Goal: Navigation & Orientation: Find specific page/section

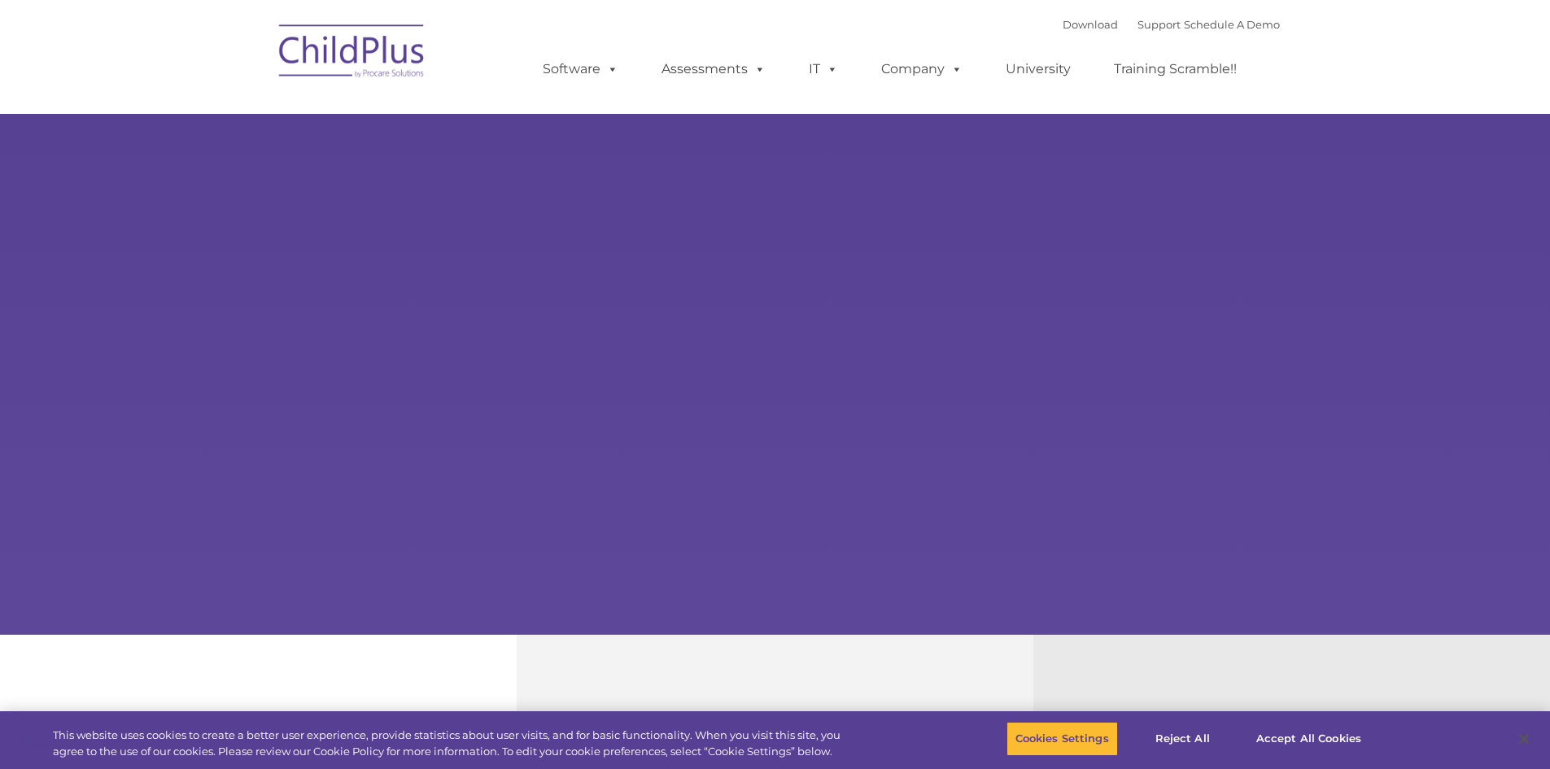
type input ""
select select "MEDIUM"
click at [345, 66] on img at bounding box center [352, 53] width 163 height 81
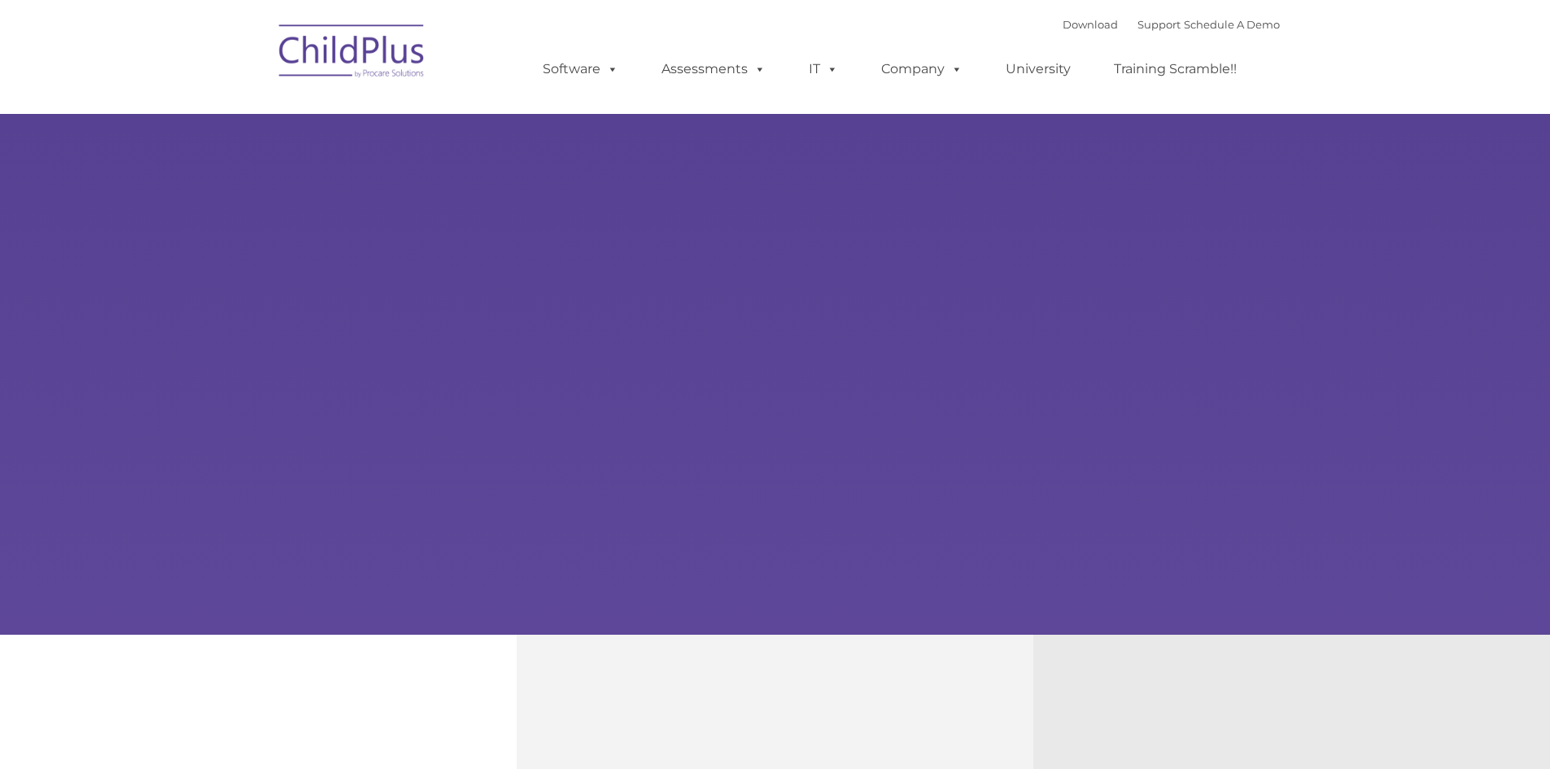
type input ""
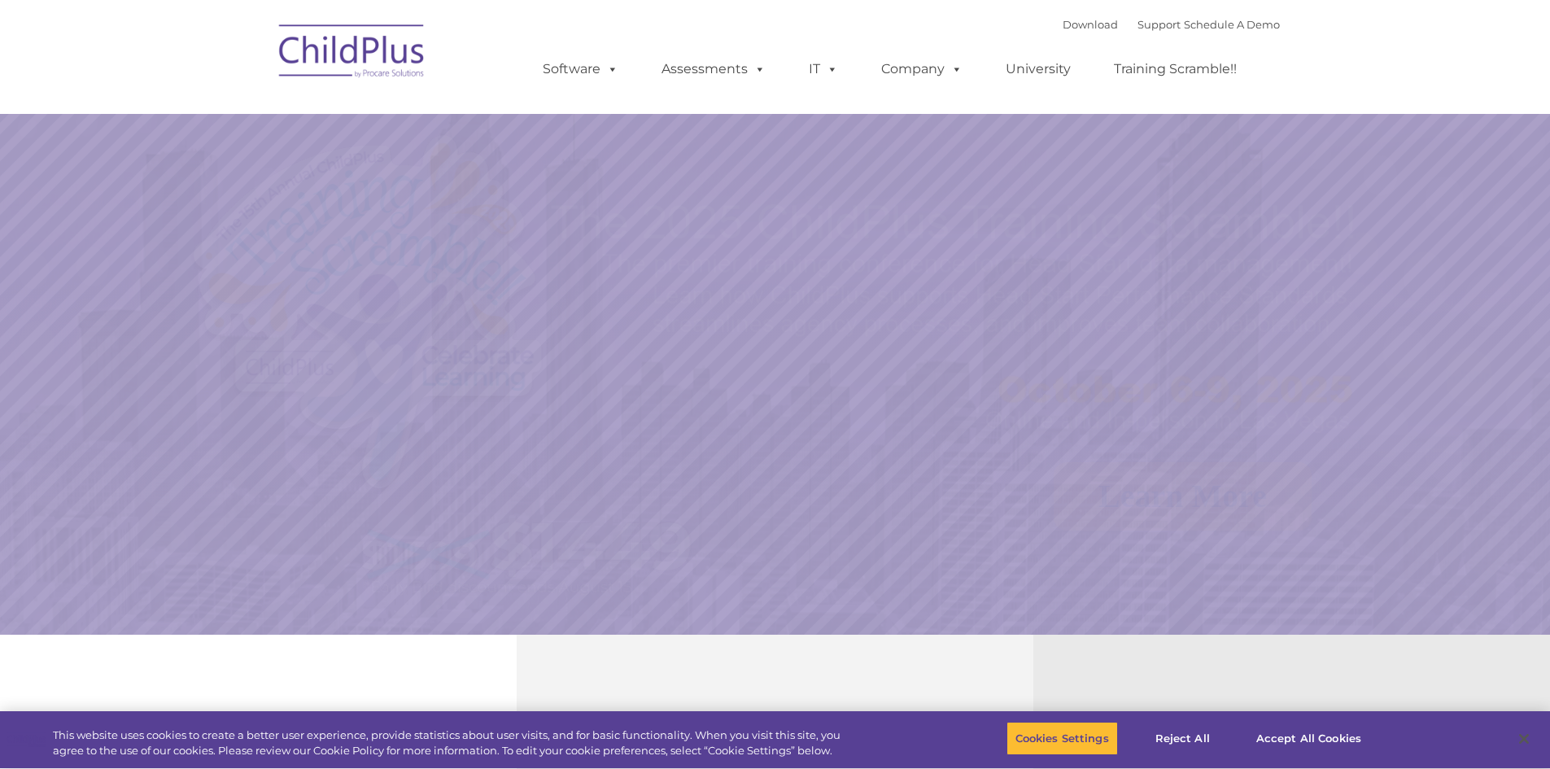
select select "MEDIUM"
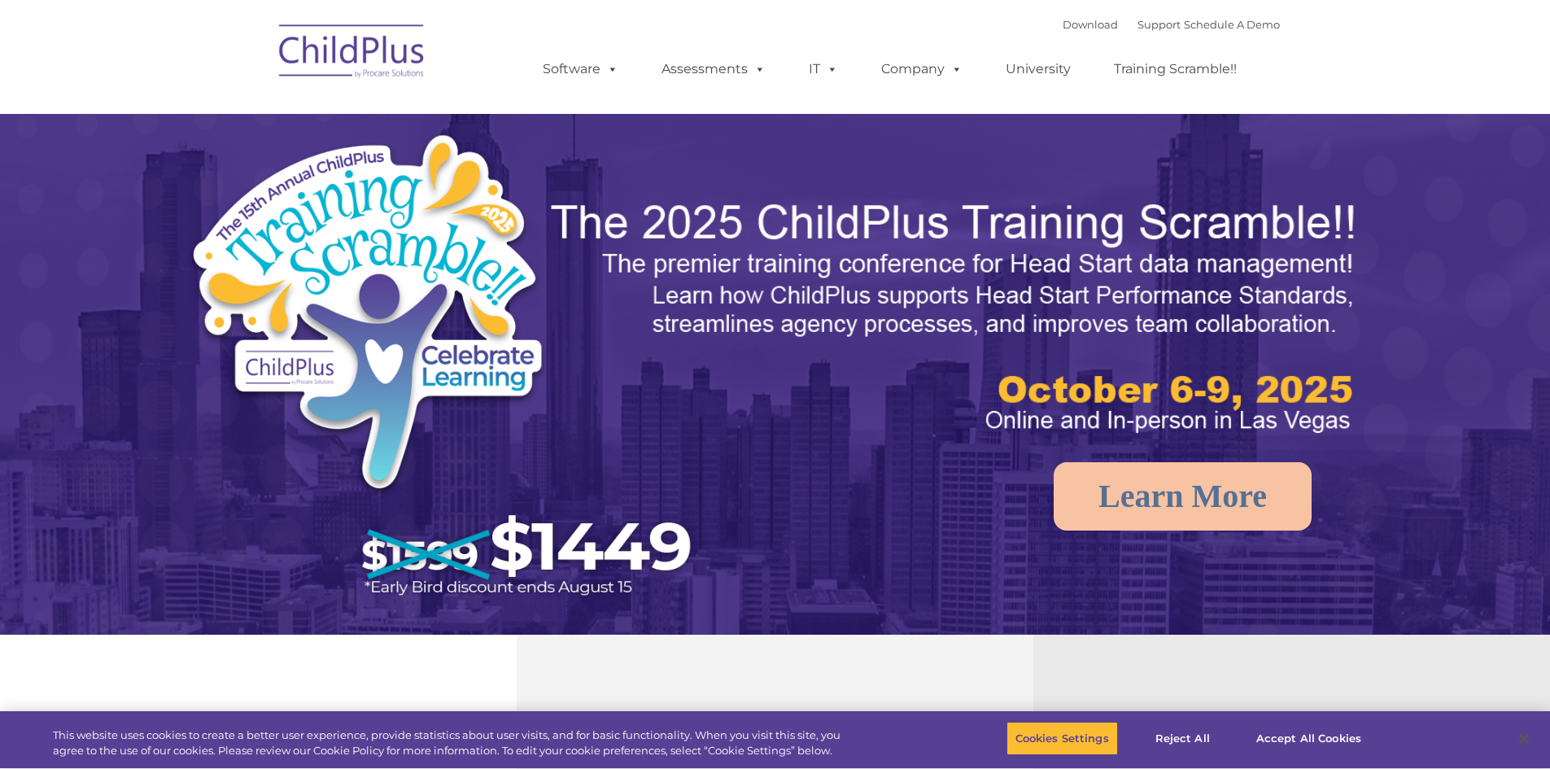
click at [351, 55] on img at bounding box center [352, 53] width 163 height 81
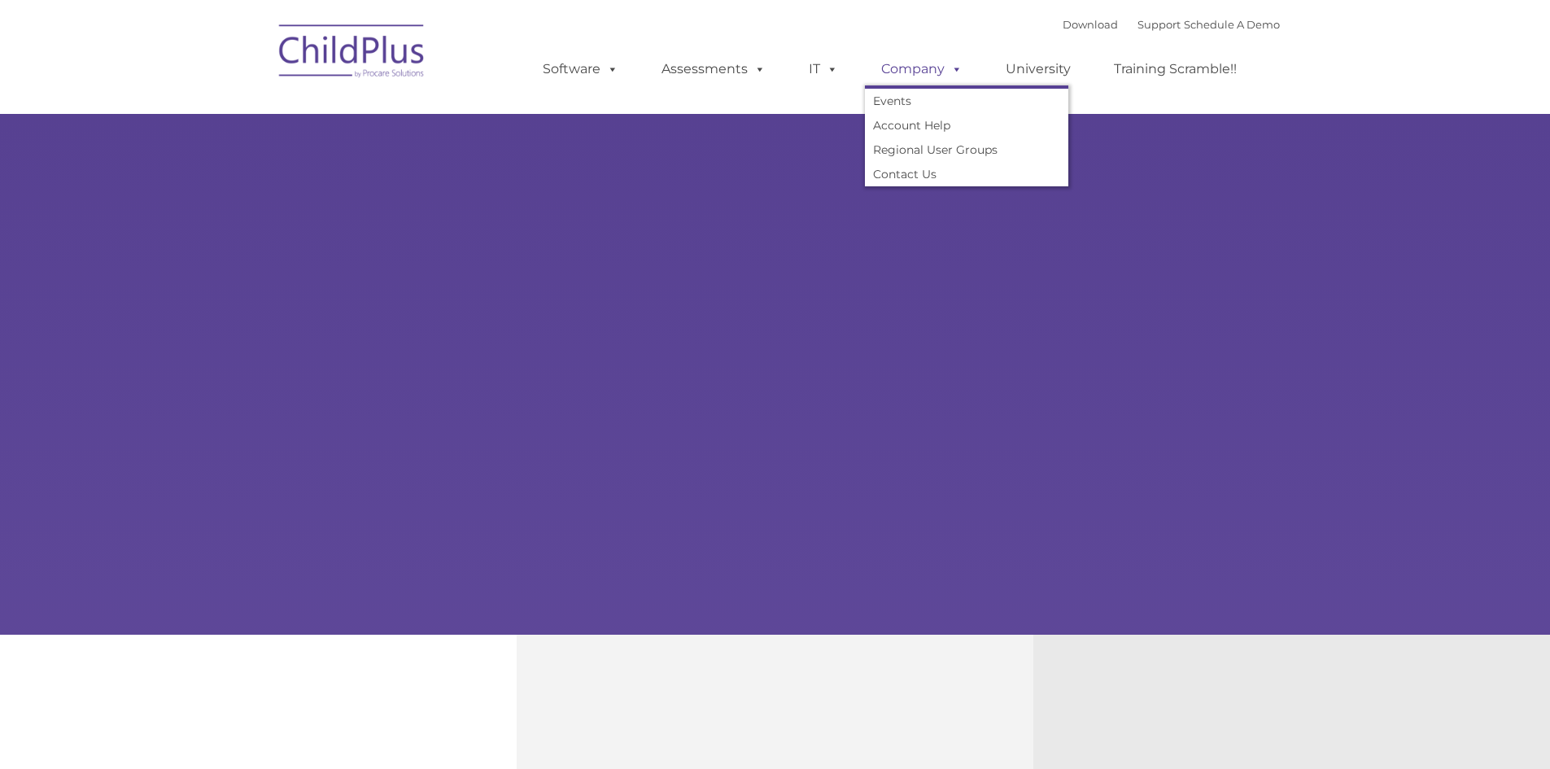
type input ""
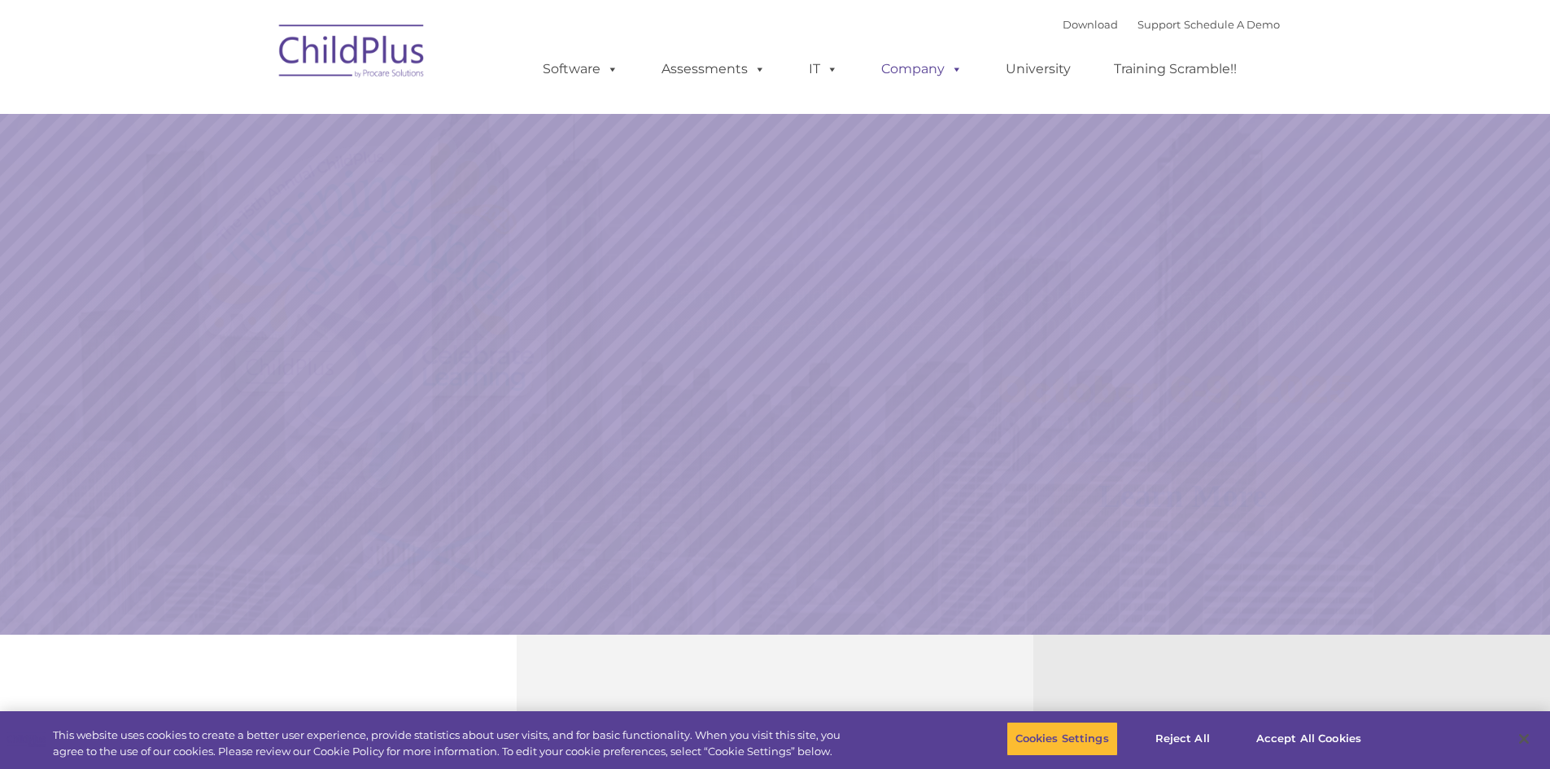
select select "MEDIUM"
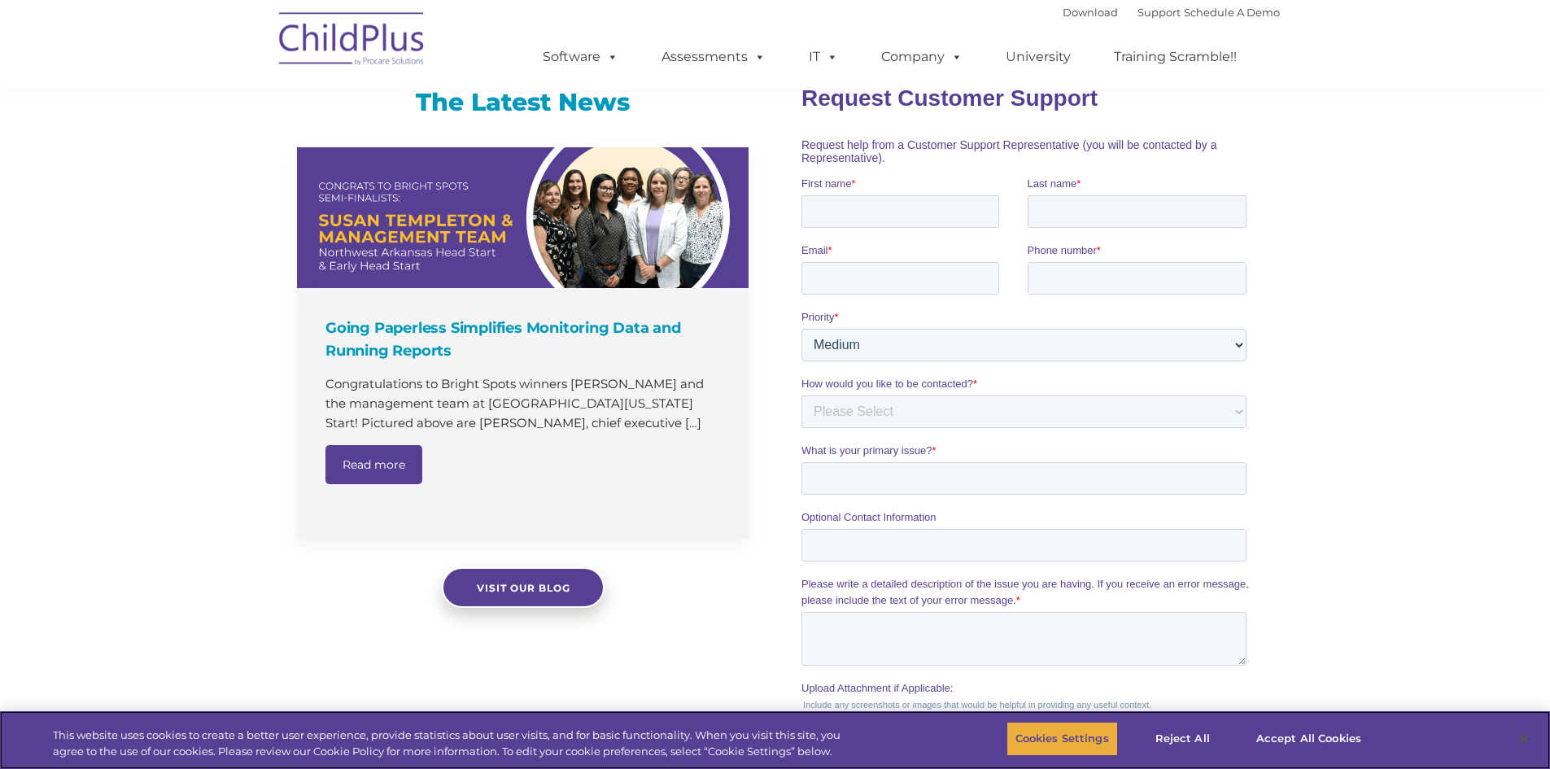
scroll to position [1000, 0]
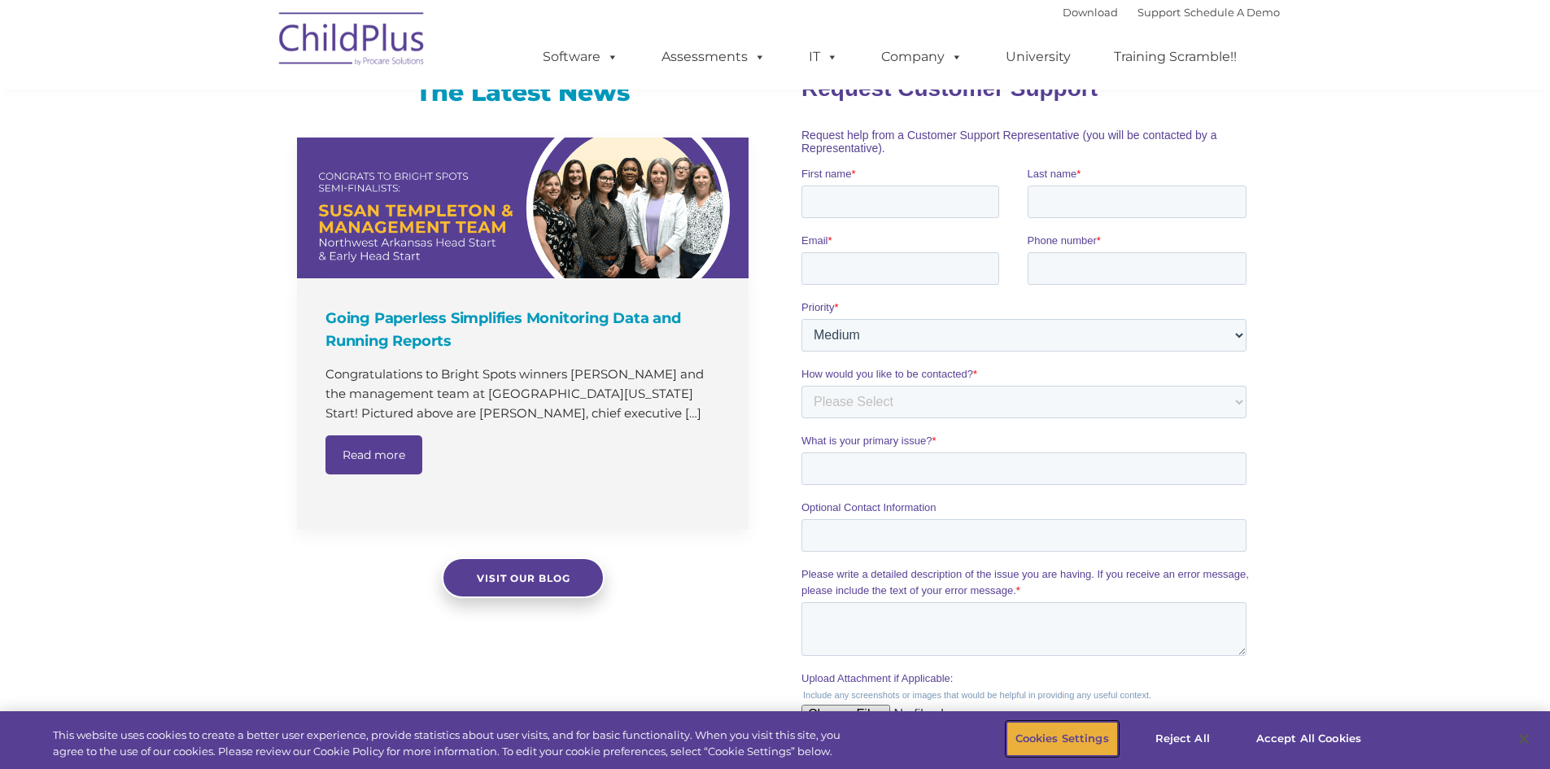
click at [1079, 736] on button "Cookies Settings" at bounding box center [1061, 739] width 111 height 34
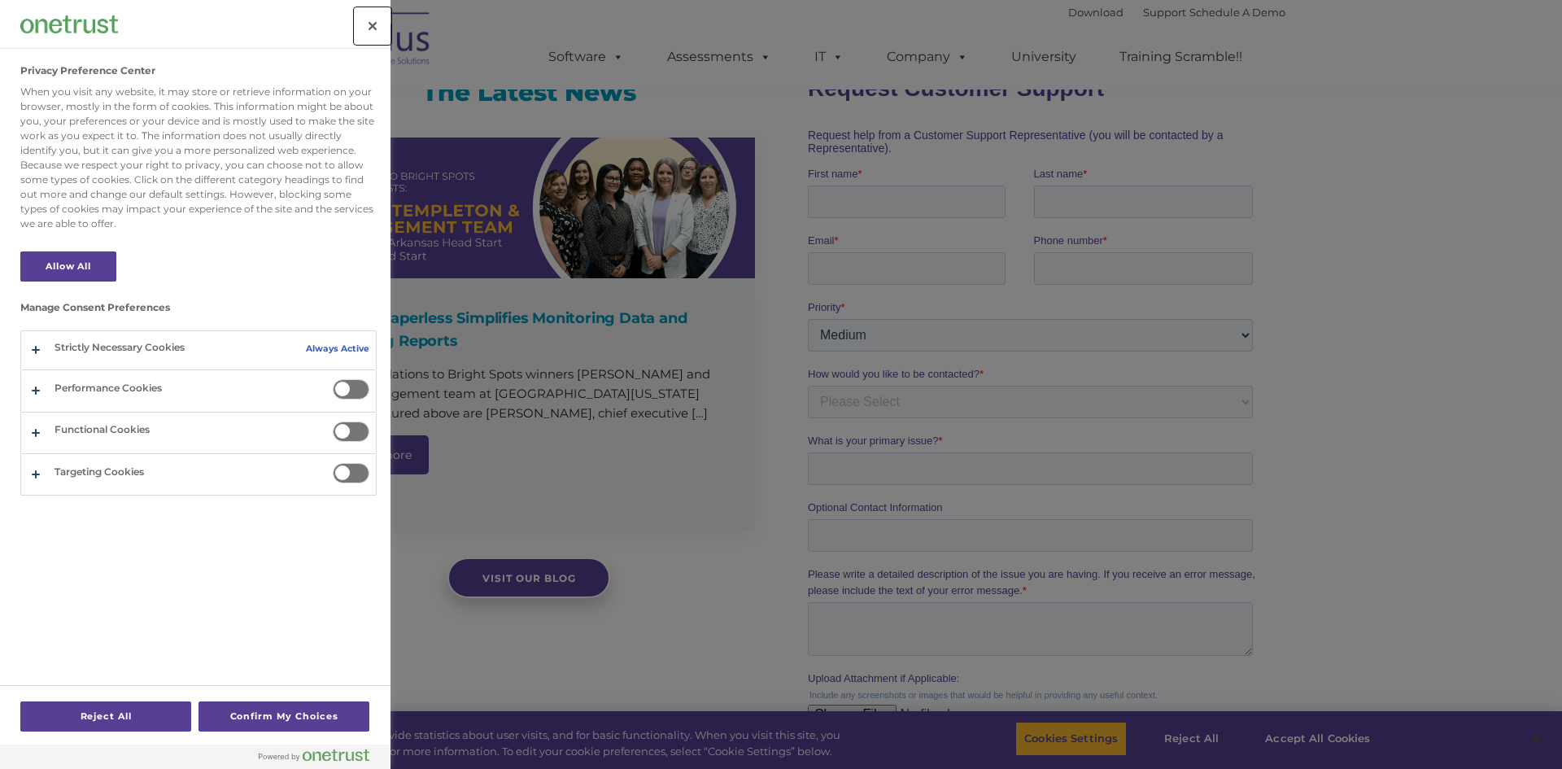
click at [378, 27] on button "Close" at bounding box center [373, 26] width 36 height 36
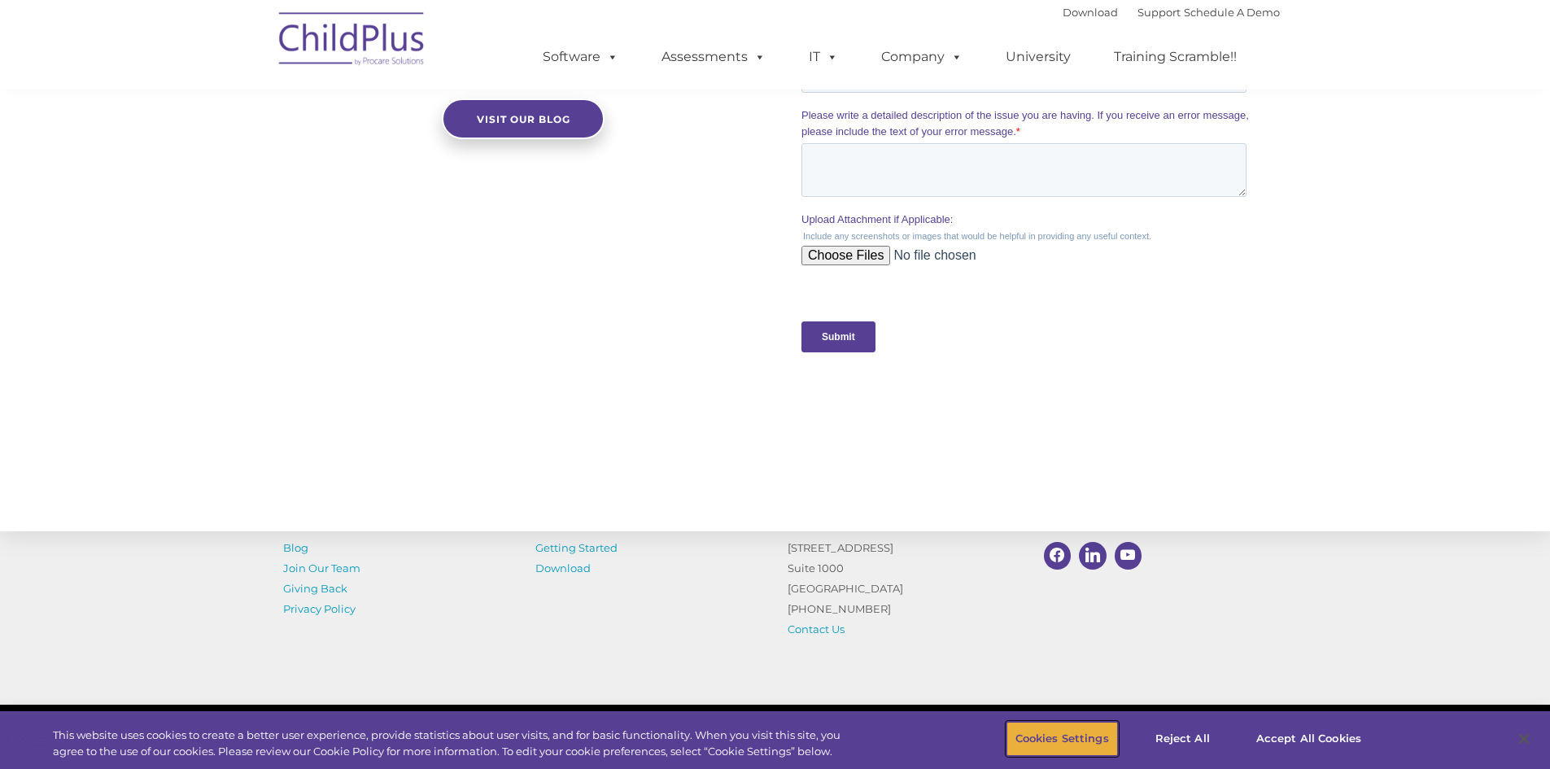
scroll to position [1568, 0]
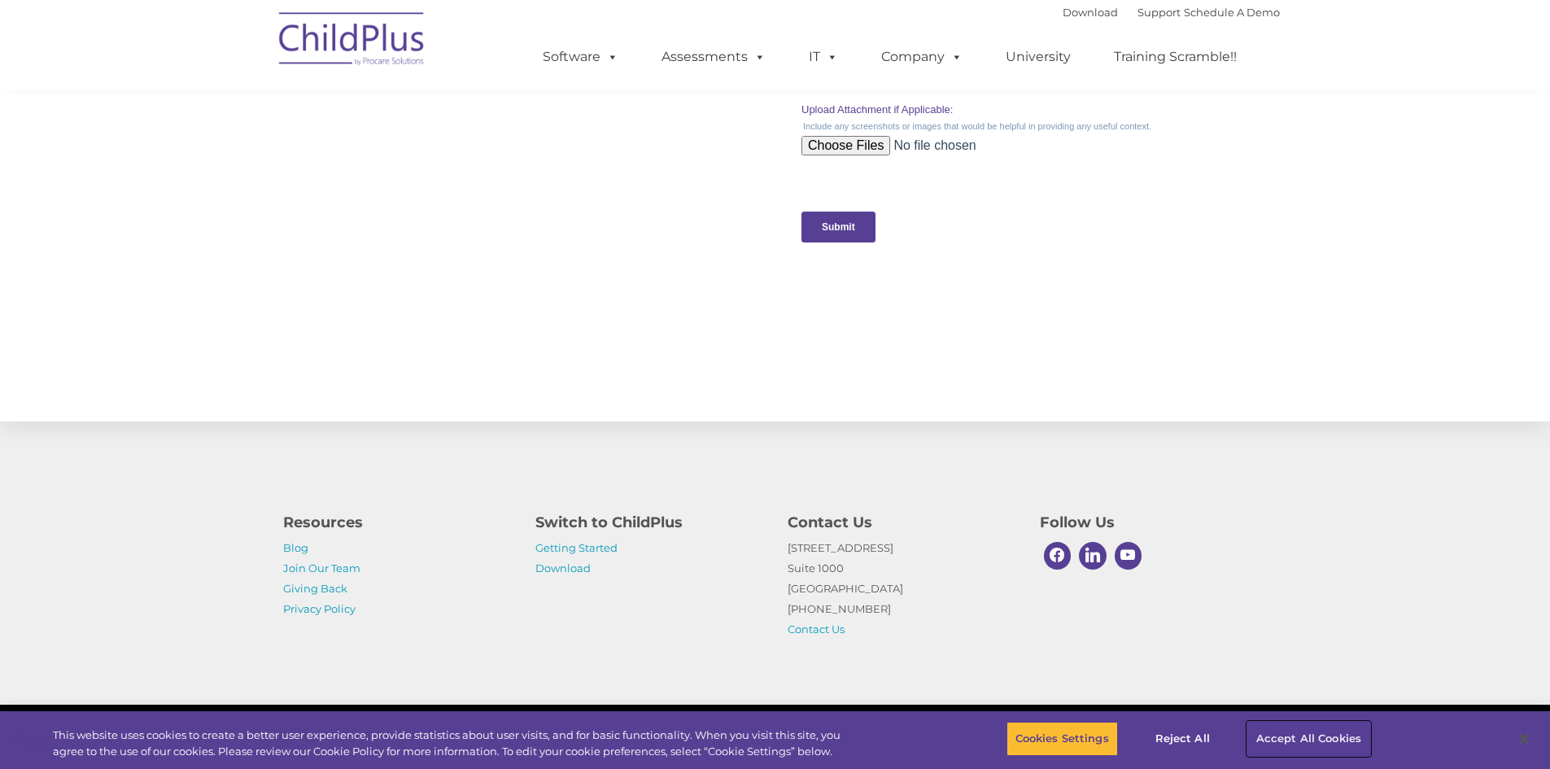
click at [1288, 735] on button "Accept All Cookies" at bounding box center [1308, 739] width 123 height 34
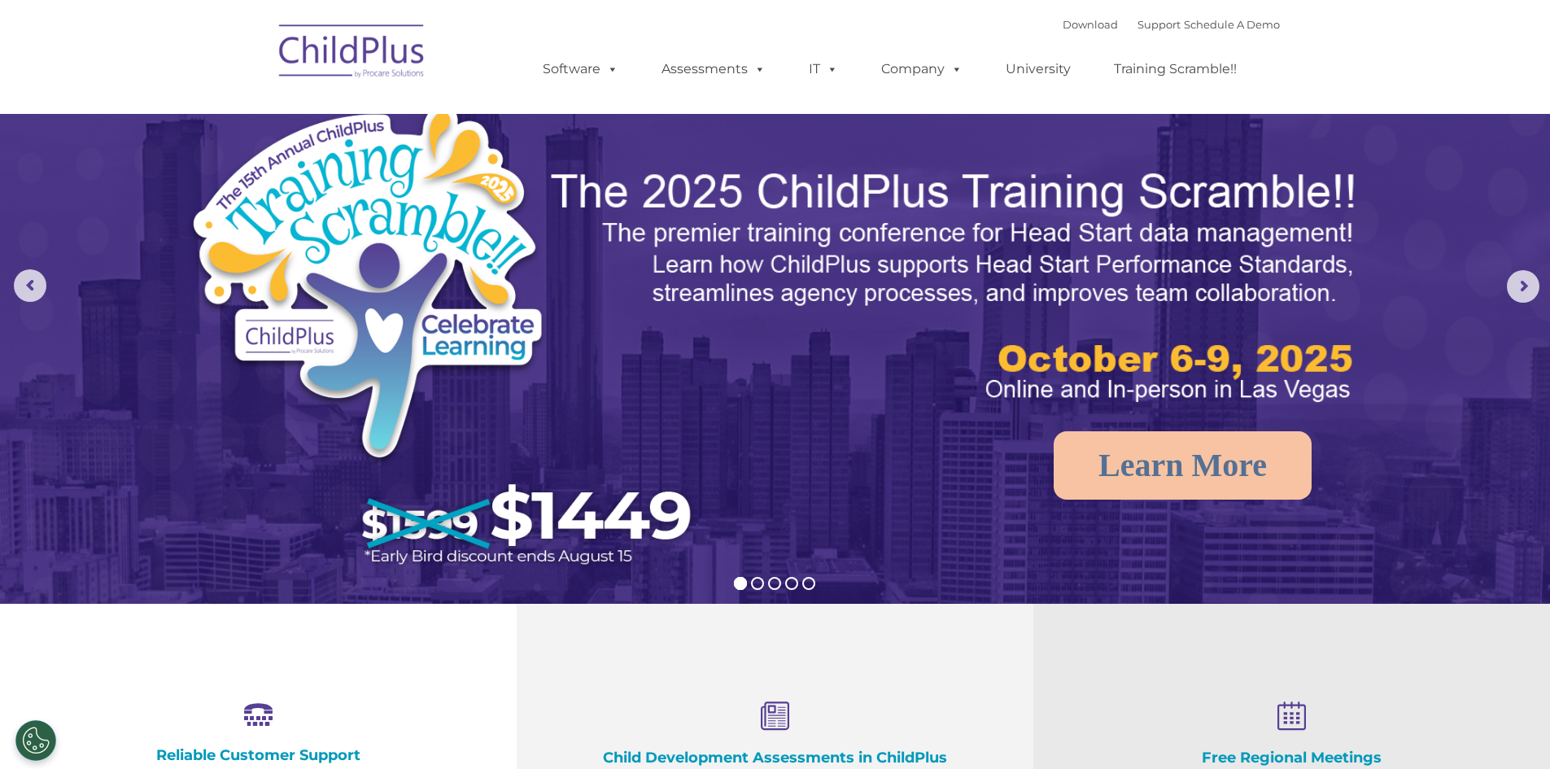
scroll to position [0, 0]
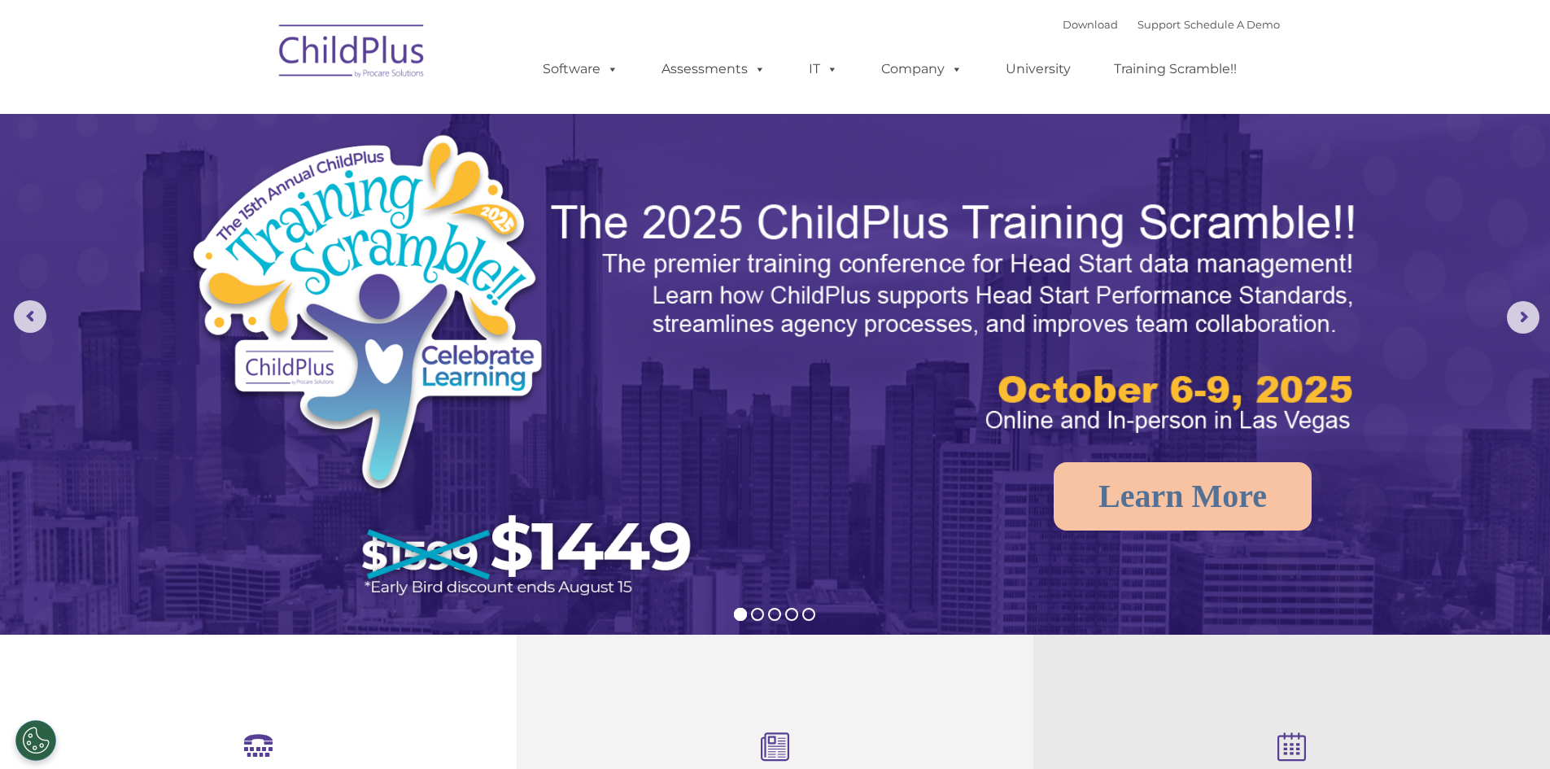
click at [417, 64] on img at bounding box center [352, 53] width 163 height 81
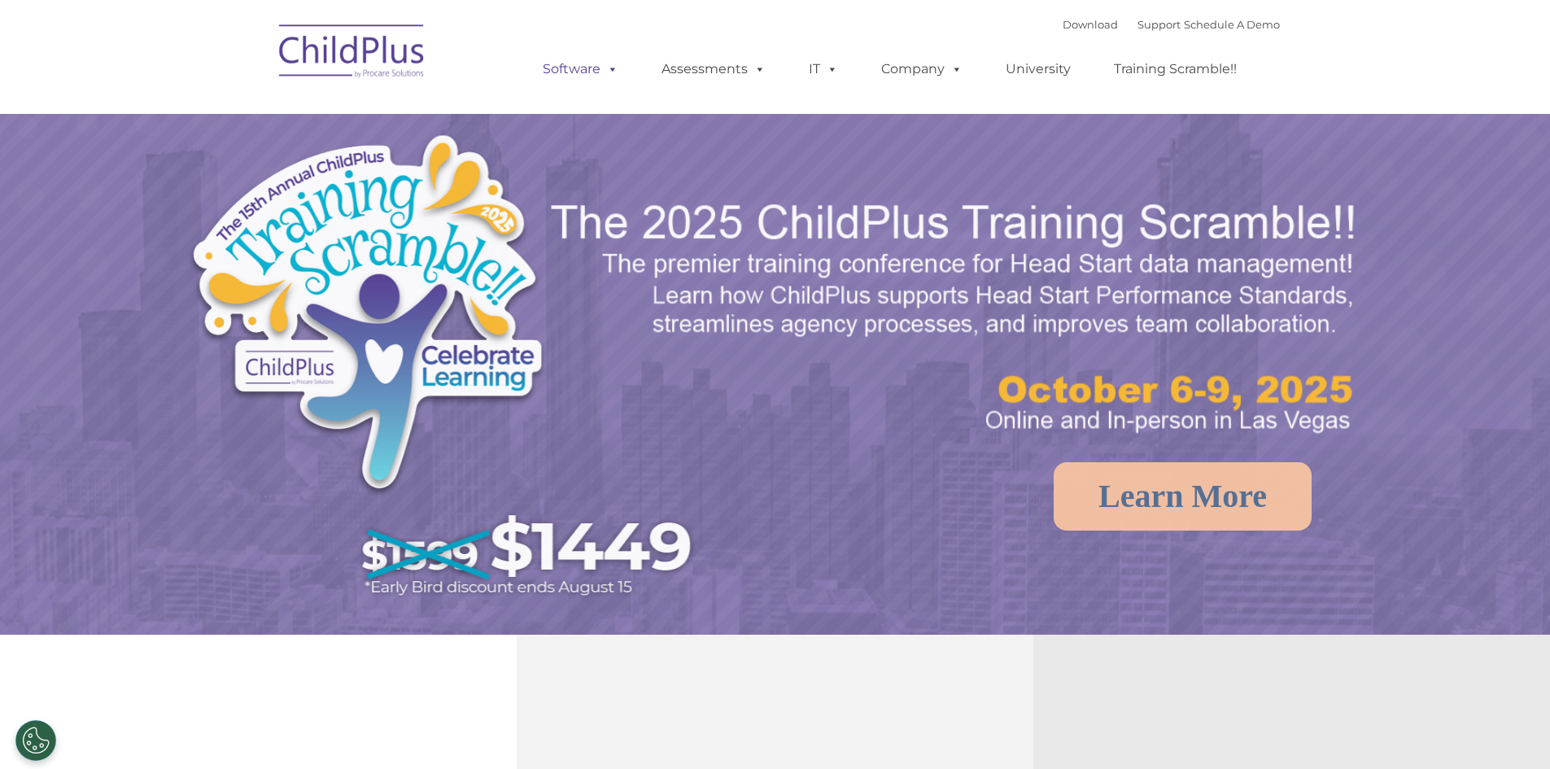
select select "MEDIUM"
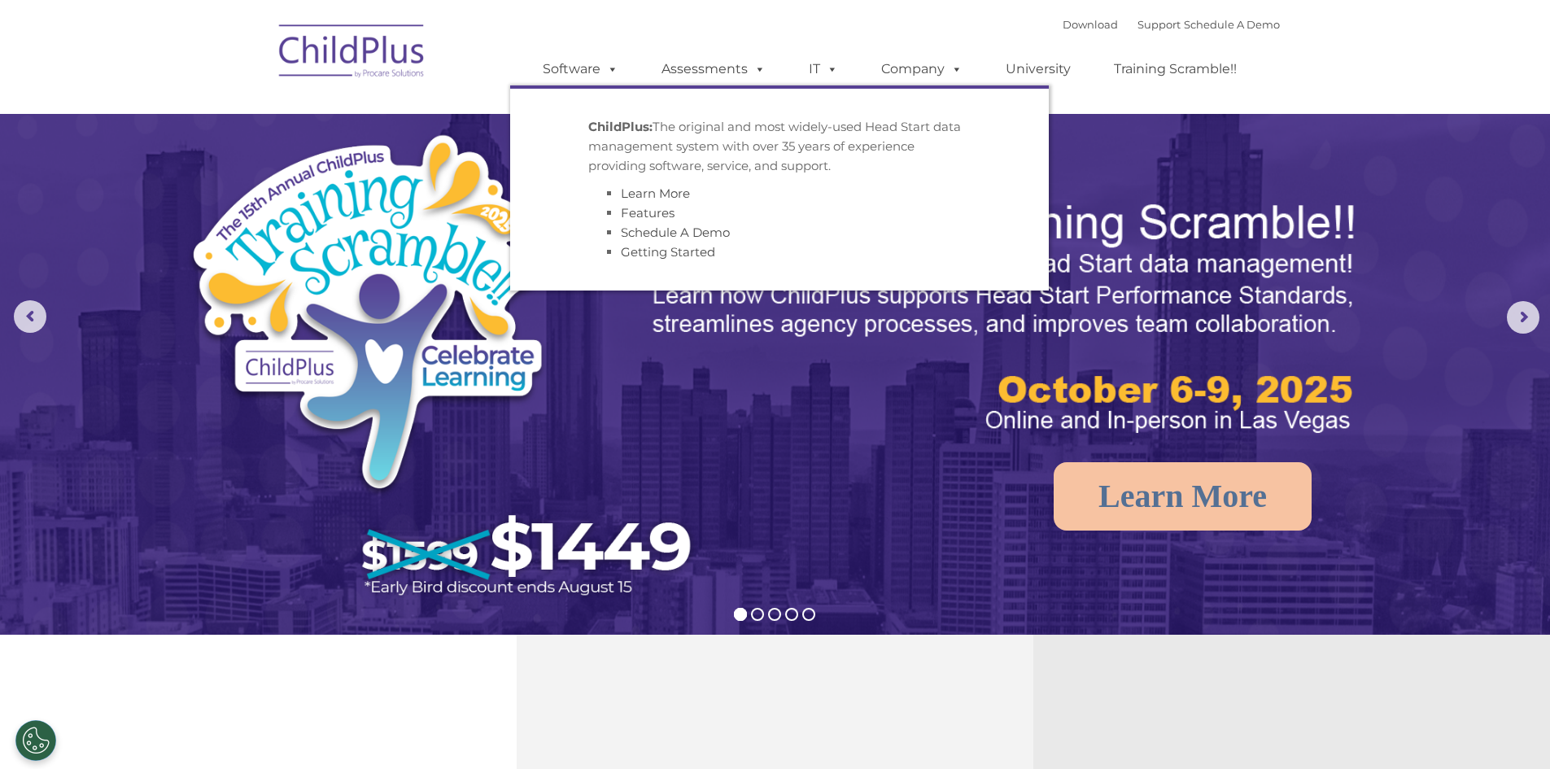
click at [638, 130] on strong "ChildPlus:" at bounding box center [620, 126] width 64 height 15
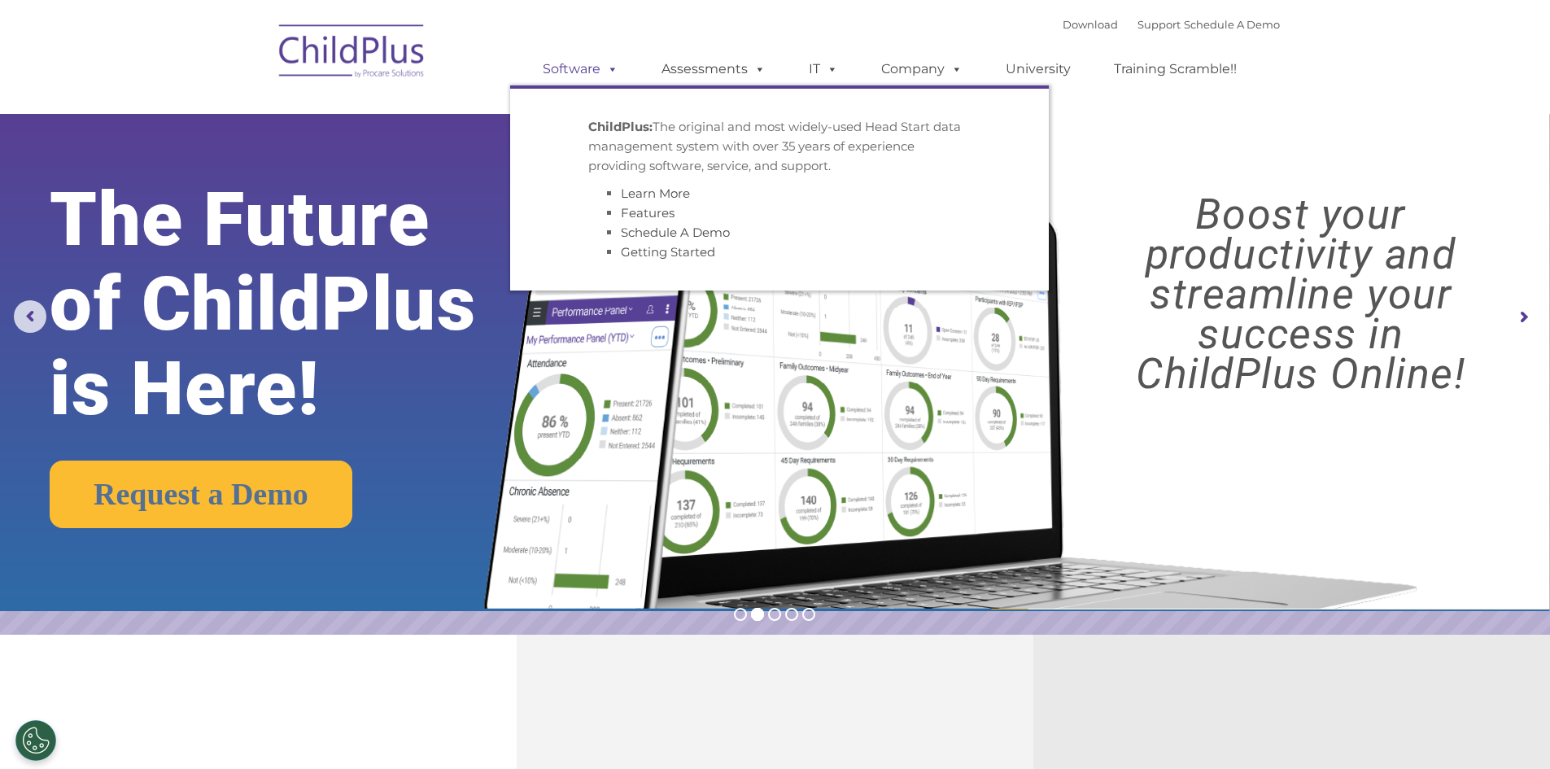
click at [571, 68] on link "Software" at bounding box center [580, 69] width 108 height 33
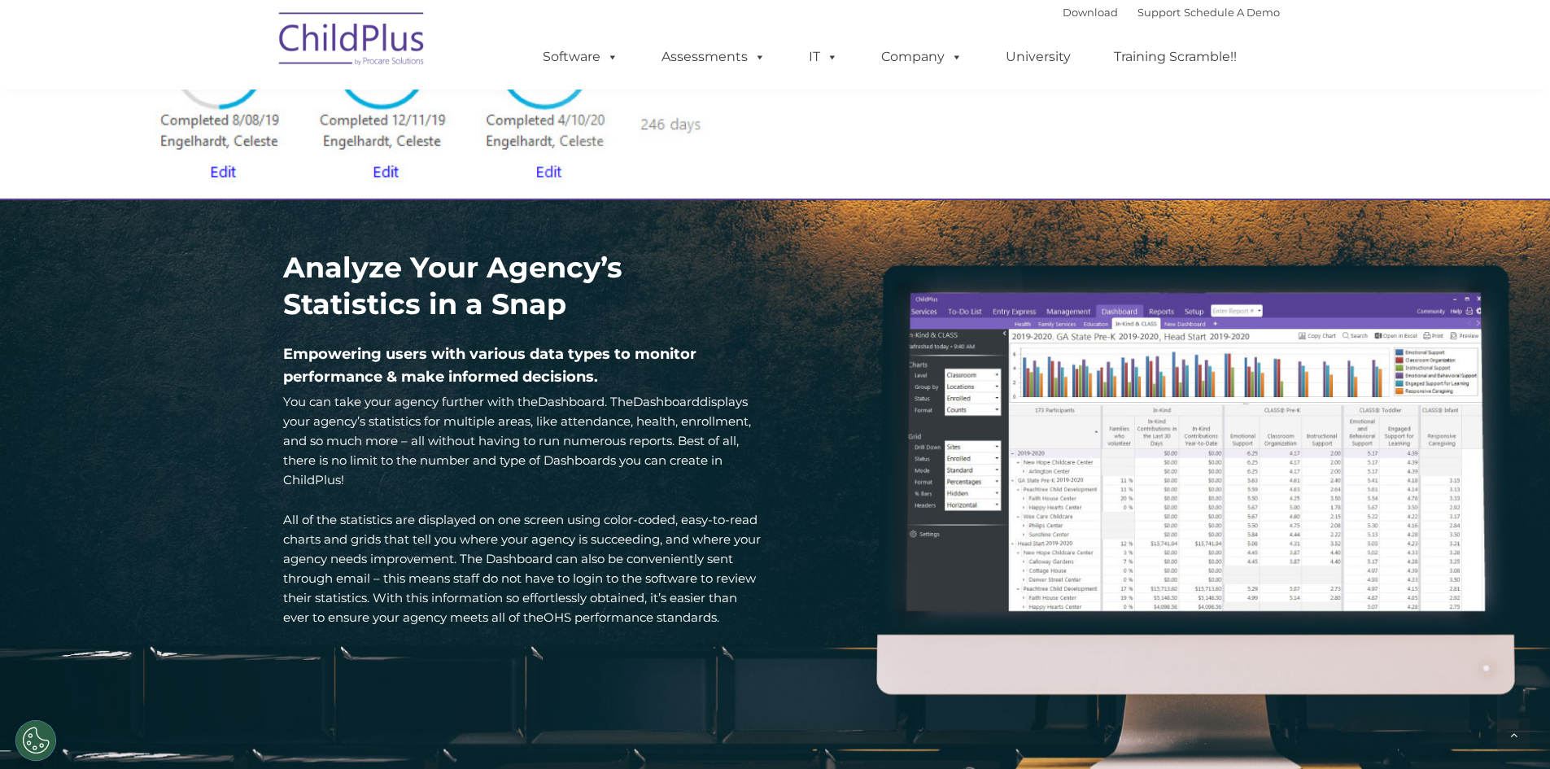
scroll to position [2169, 0]
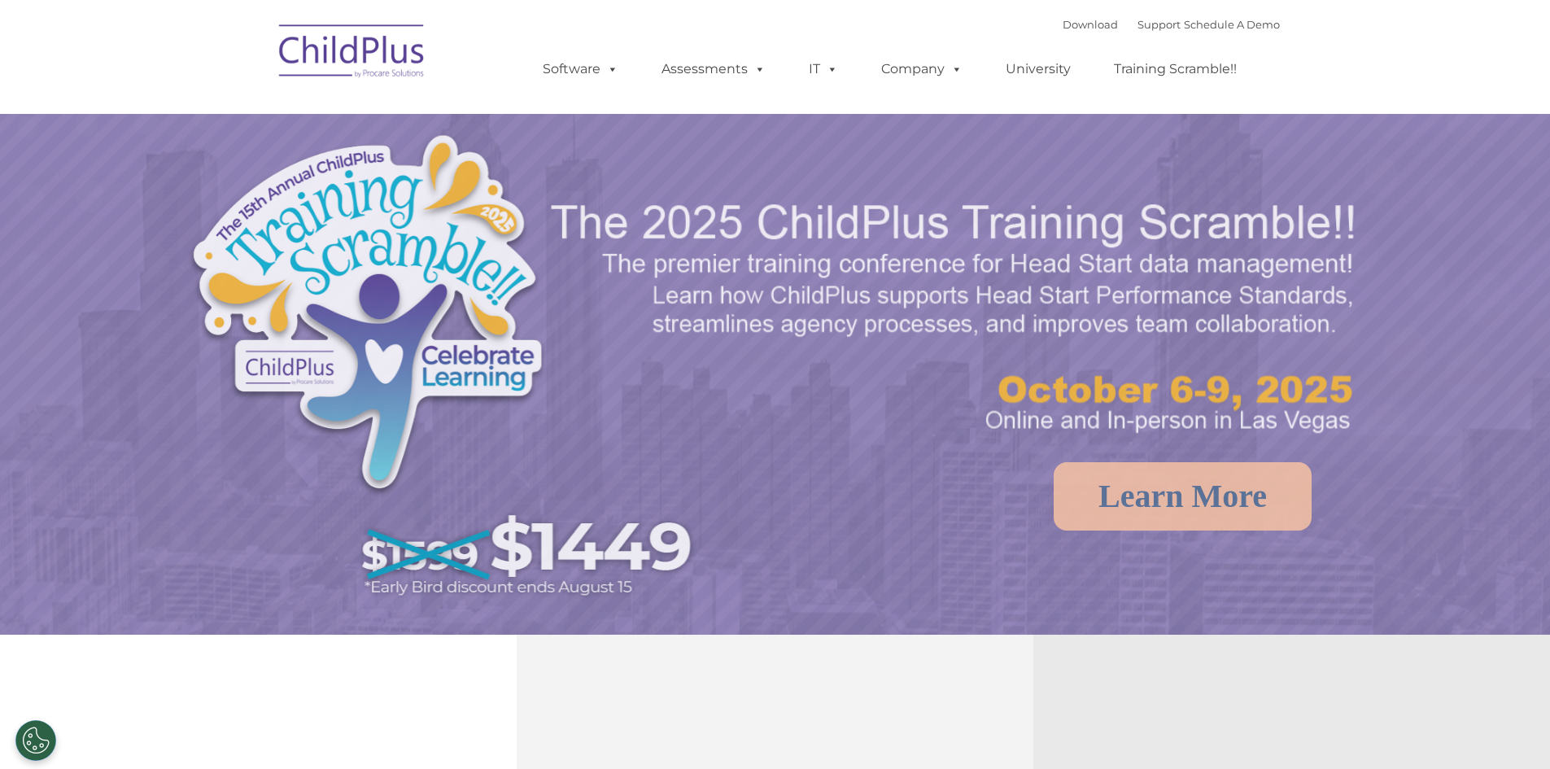
select select "MEDIUM"
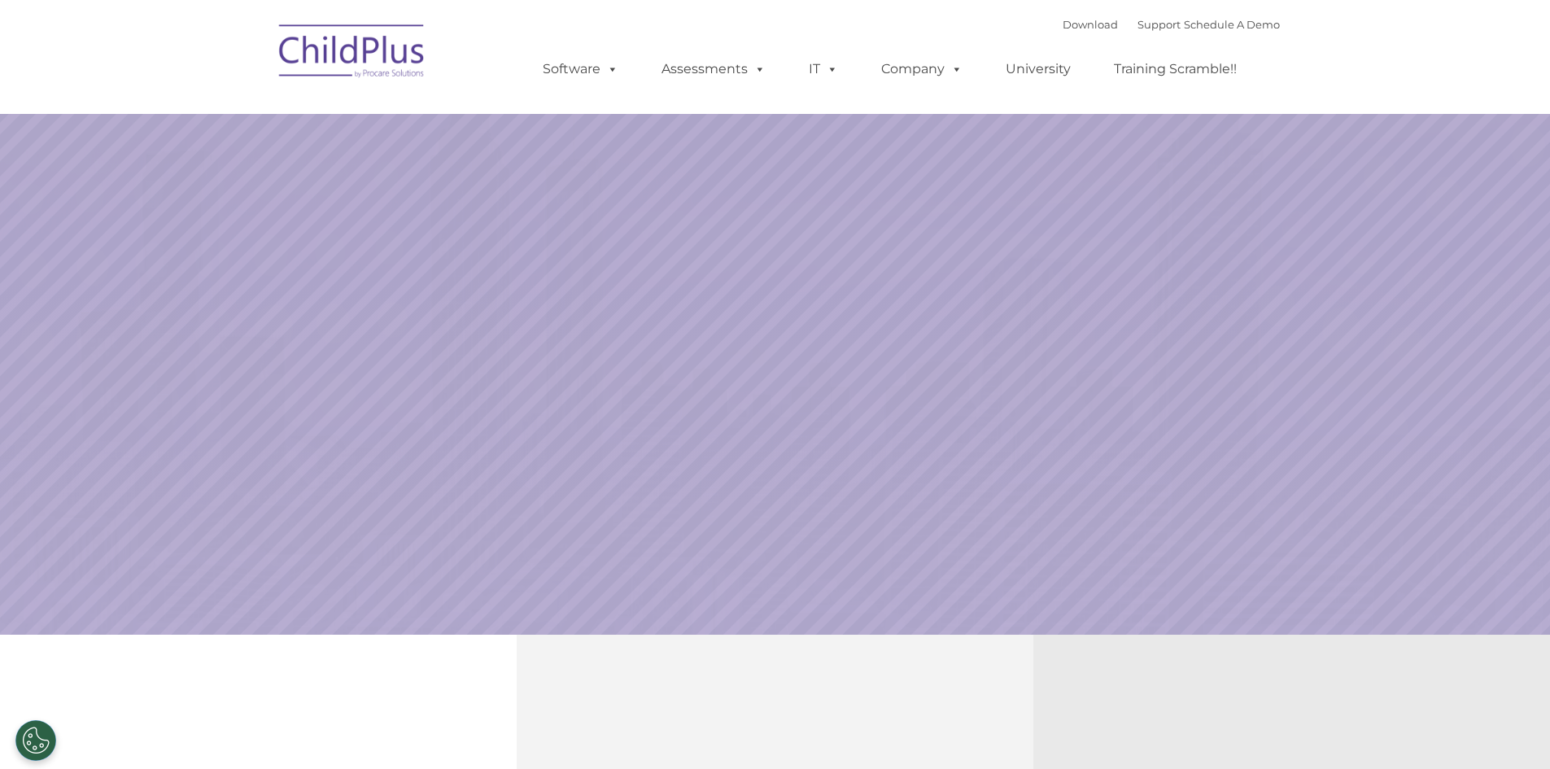
select select "MEDIUM"
